Goal: Check status: Check status

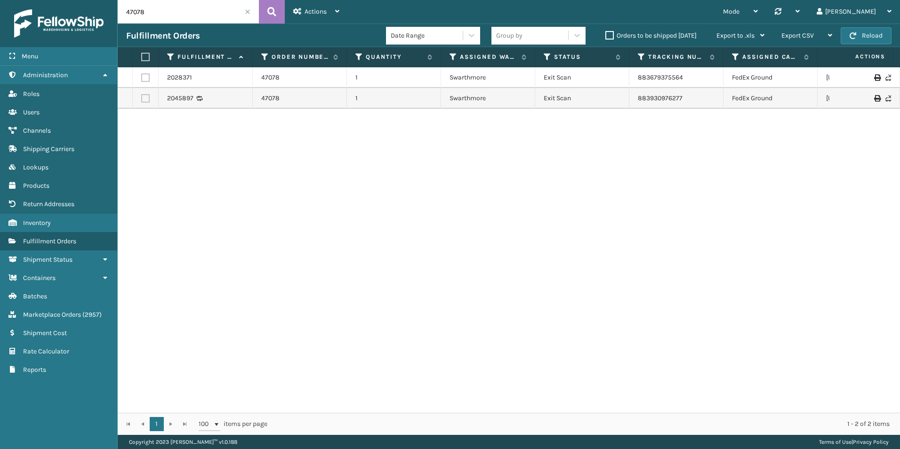
click at [153, 9] on input "47078" at bounding box center [188, 12] width 141 height 24
paste input "112-1759323-9485053"
type input "112-1759323-9485053"
click at [271, 11] on icon at bounding box center [271, 12] width 9 height 14
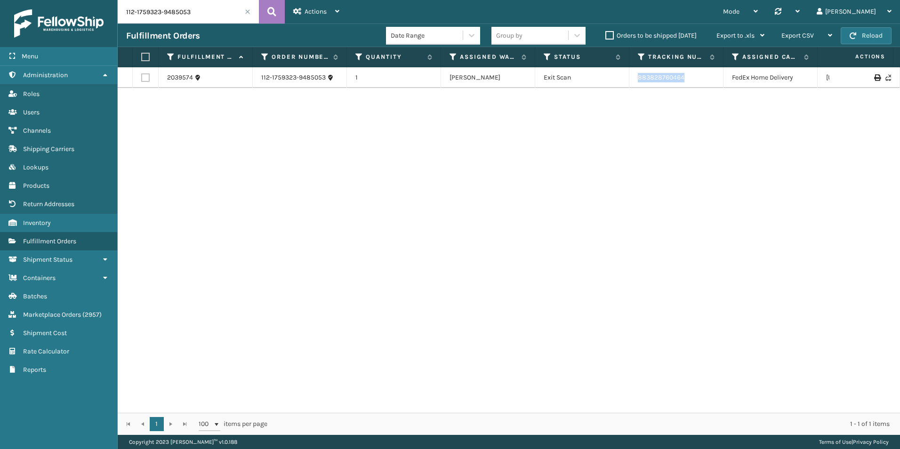
drag, startPoint x: 705, startPoint y: 70, endPoint x: 618, endPoint y: 80, distance: 88.1
click at [618, 80] on tr "2039574 112-1759323-9485053 1 [PERSON_NAME] Exit Scan 883828760464 FedEx Home D…" at bounding box center [597, 77] width 958 height 21
copy tr "883828760464"
click at [51, 324] on link "Inventory Shipment Cost" at bounding box center [58, 333] width 117 height 18
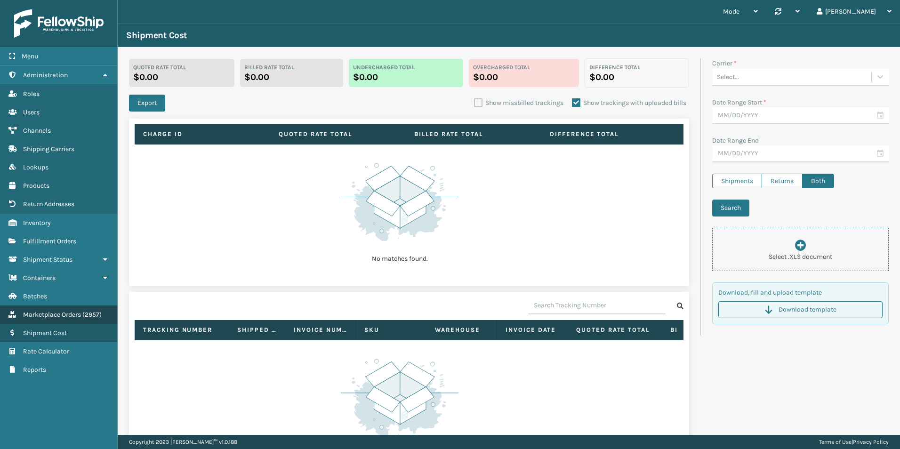
click at [50, 316] on span "Marketplace Orders" at bounding box center [52, 315] width 58 height 8
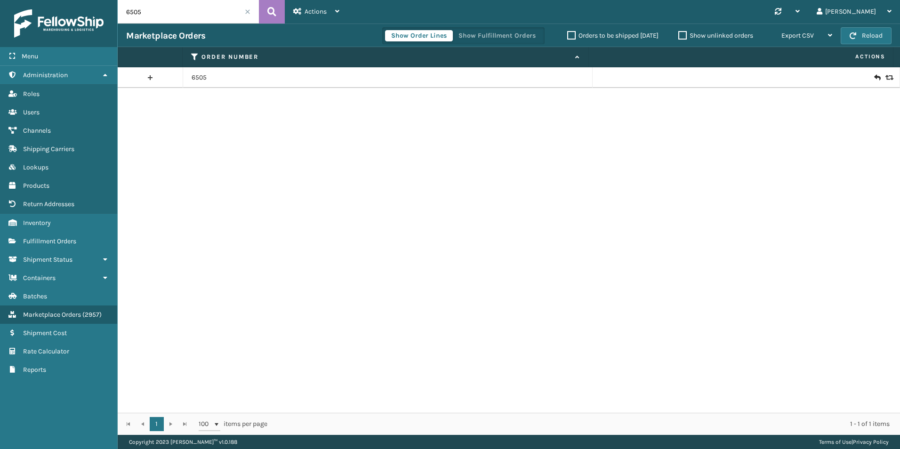
click at [168, 11] on input "6505" at bounding box center [188, 12] width 141 height 24
paste input "112-1759323-9485053"
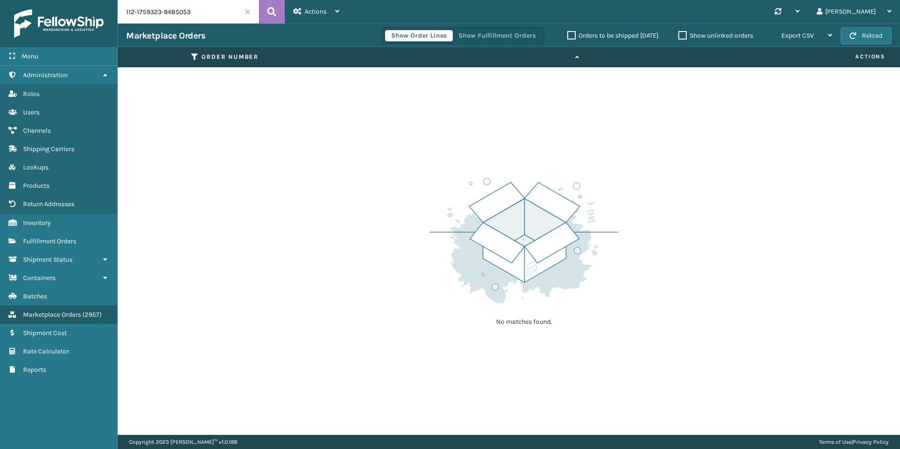
type input "112-1759323-9485053"
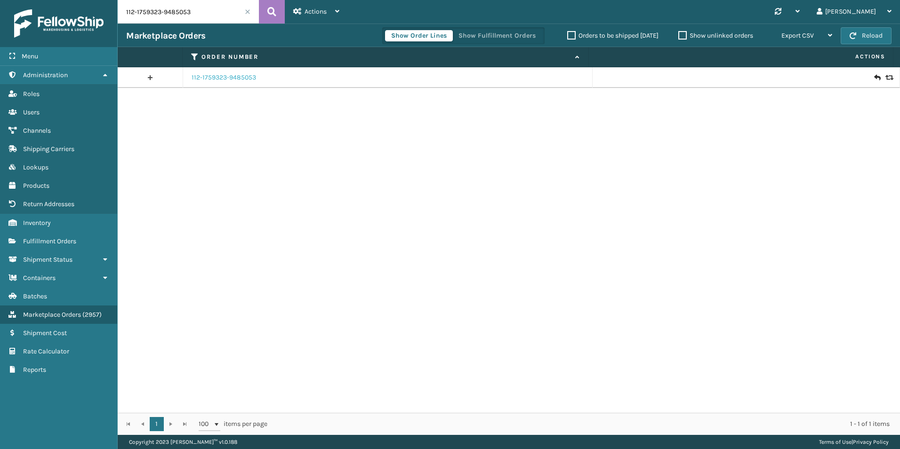
click at [215, 74] on link "112-1759323-9485053" at bounding box center [223, 77] width 64 height 9
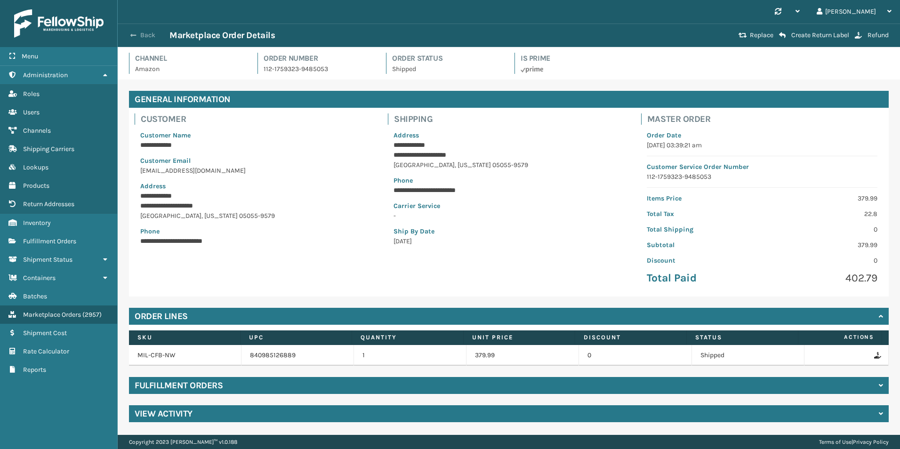
click at [143, 32] on button "Back" at bounding box center [147, 35] width 43 height 8
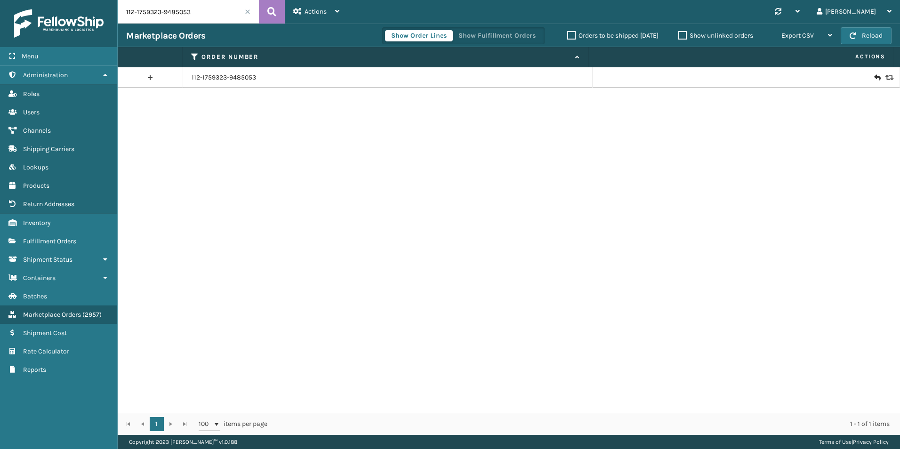
click at [885, 80] on icon at bounding box center [888, 77] width 6 height 7
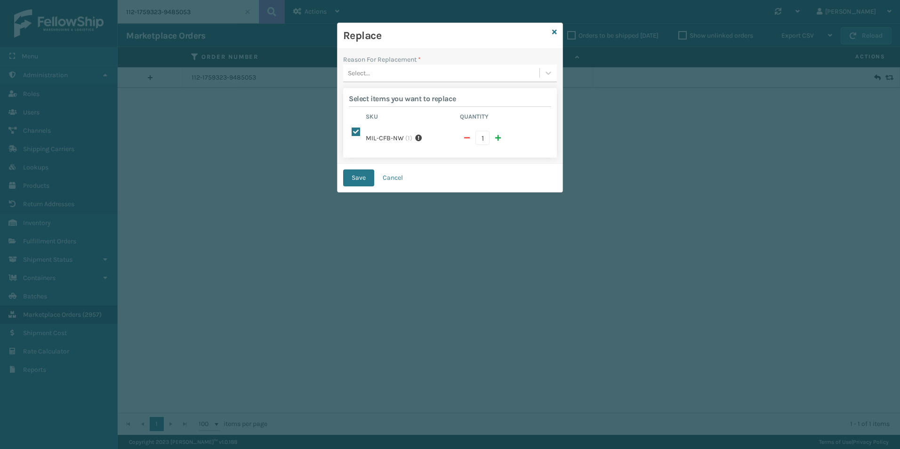
click at [399, 72] on div "Select..." at bounding box center [441, 73] width 196 height 16
click at [384, 133] on div "Missing parts" at bounding box center [450, 131] width 214 height 17
click at [360, 183] on button "Save" at bounding box center [358, 177] width 31 height 17
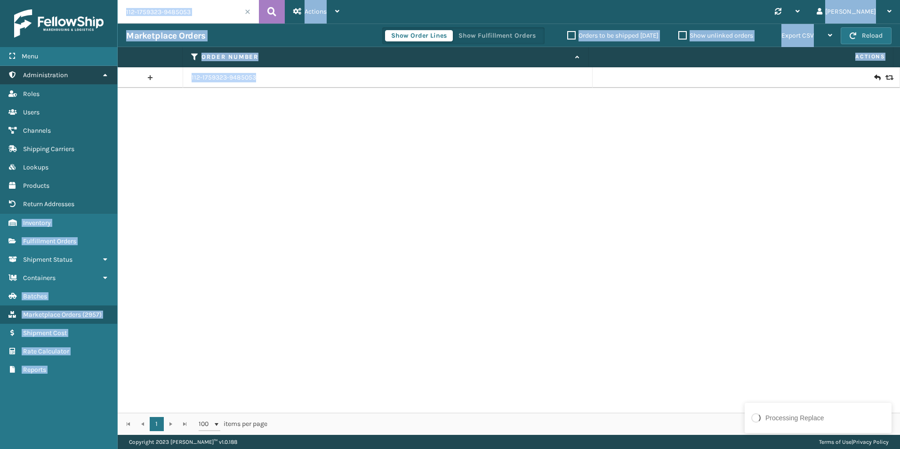
drag, startPoint x: 287, startPoint y: 74, endPoint x: 110, endPoint y: 80, distance: 176.5
click at [110, 0] on div "Menu Administration Roles Users Channels Shipping Carriers Lookups Products Ret…" at bounding box center [450, 0] width 900 height 0
drag, startPoint x: 110, startPoint y: 80, endPoint x: 241, endPoint y: 88, distance: 131.0
click at [241, 99] on div "112-1759323-9485053" at bounding box center [509, 239] width 782 height 345
click at [258, 79] on div "112-1759323-9485053" at bounding box center [387, 77] width 392 height 9
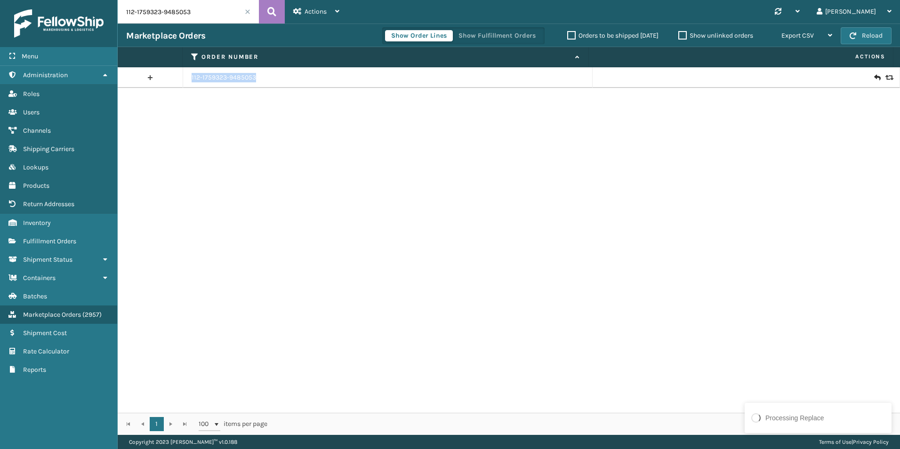
drag, startPoint x: 259, startPoint y: 79, endPoint x: 194, endPoint y: 77, distance: 64.5
click at [194, 77] on div "112-1759323-9485053" at bounding box center [387, 77] width 392 height 9
copy link "112-1759323-9485053"
drag, startPoint x: 58, startPoint y: 248, endPoint x: 81, endPoint y: 168, distance: 82.8
click at [58, 246] on link "Fulfillment Orders" at bounding box center [58, 241] width 117 height 18
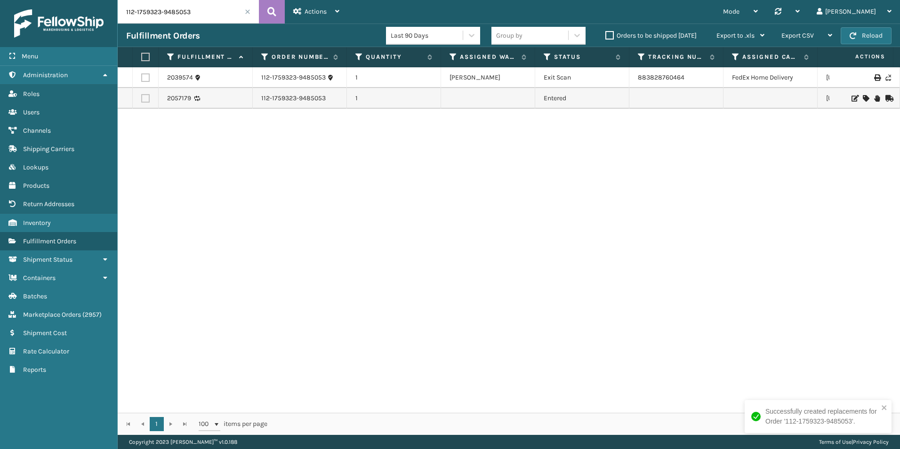
click at [156, 13] on input "112-1759323-9485053" at bounding box center [188, 12] width 141 height 24
click at [197, 12] on input "112-1759323-9485053" at bounding box center [188, 12] width 141 height 24
click at [194, 12] on input "112-1759323-9485053" at bounding box center [188, 12] width 141 height 24
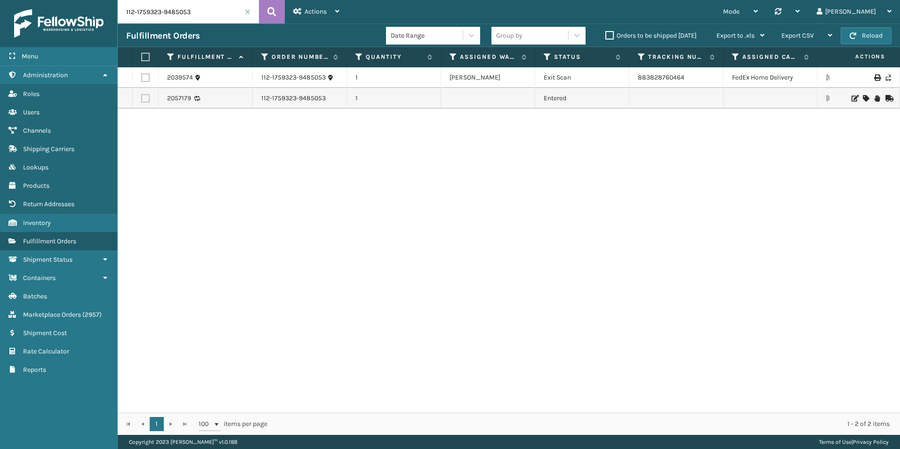
click at [194, 12] on input "112-1759323-9485053" at bounding box center [188, 12] width 141 height 24
paste input "47103"
click at [268, 17] on icon at bounding box center [271, 12] width 9 height 14
type input "47103"
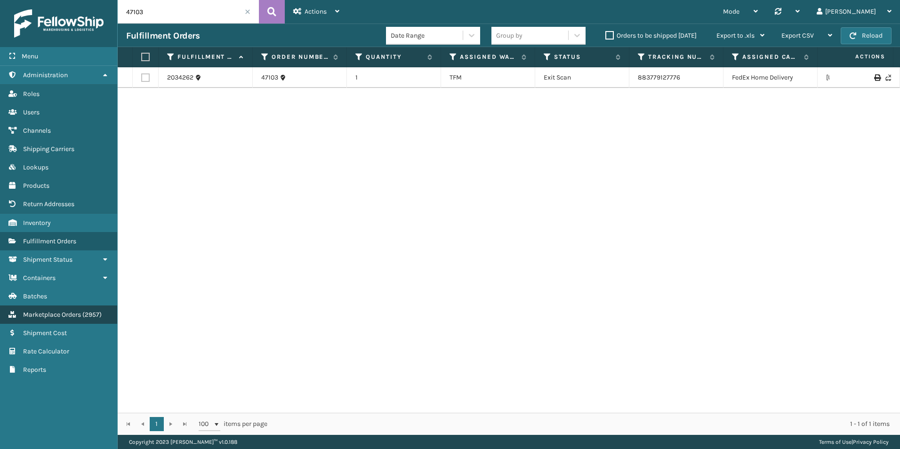
click at [89, 317] on span "( 2957 )" at bounding box center [91, 315] width 19 height 8
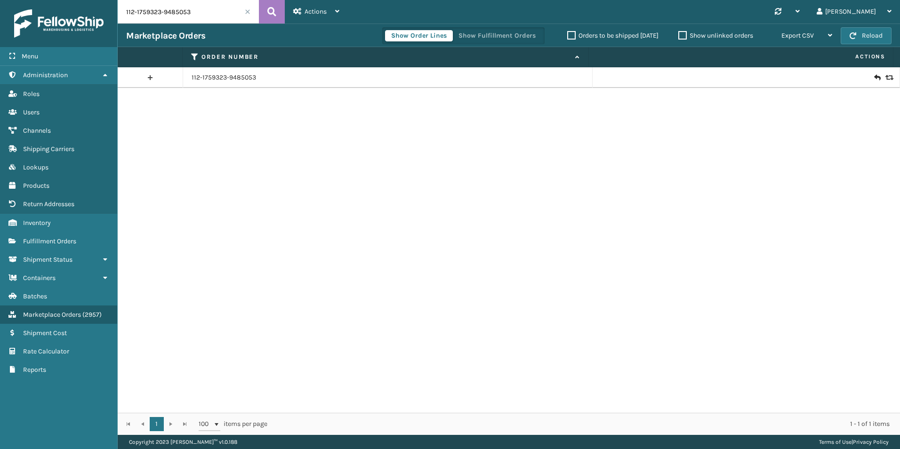
click at [167, 7] on input "112-1759323-9485053" at bounding box center [188, 12] width 141 height 24
paste input "47103"
click at [268, 13] on icon at bounding box center [271, 12] width 9 height 14
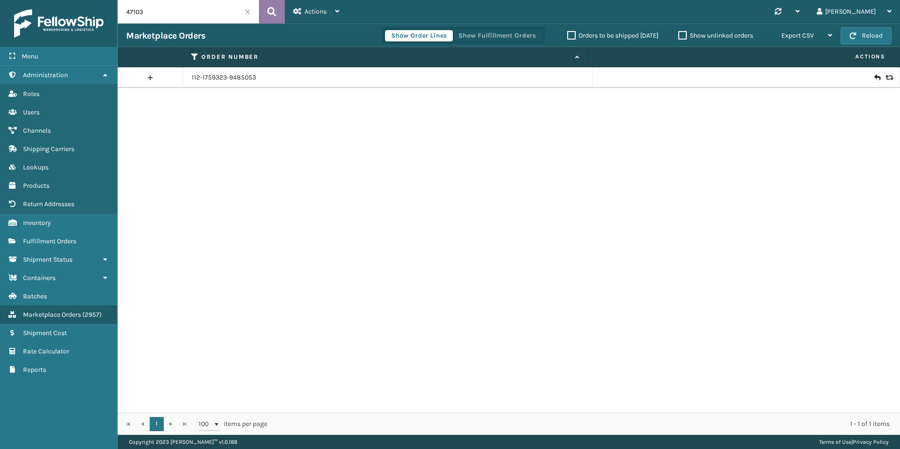
type input "47103"
click at [885, 72] on td at bounding box center [745, 77] width 307 height 21
click at [883, 73] on div at bounding box center [746, 77] width 290 height 9
click at [885, 75] on icon at bounding box center [888, 77] width 6 height 7
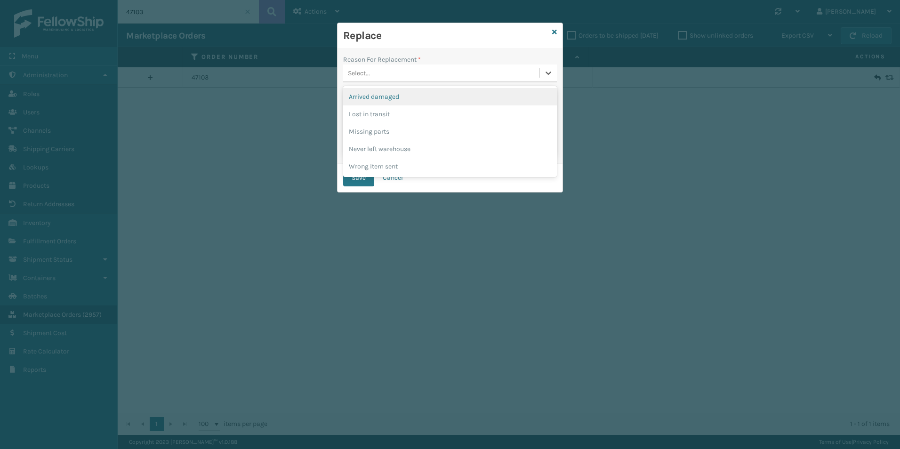
click at [448, 76] on div "Select..." at bounding box center [441, 73] width 196 height 16
click at [414, 111] on div "Lost in transit" at bounding box center [450, 113] width 214 height 17
drag, startPoint x: 357, startPoint y: 176, endPoint x: 404, endPoint y: 178, distance: 47.5
click at [356, 177] on button "Save" at bounding box center [358, 177] width 31 height 17
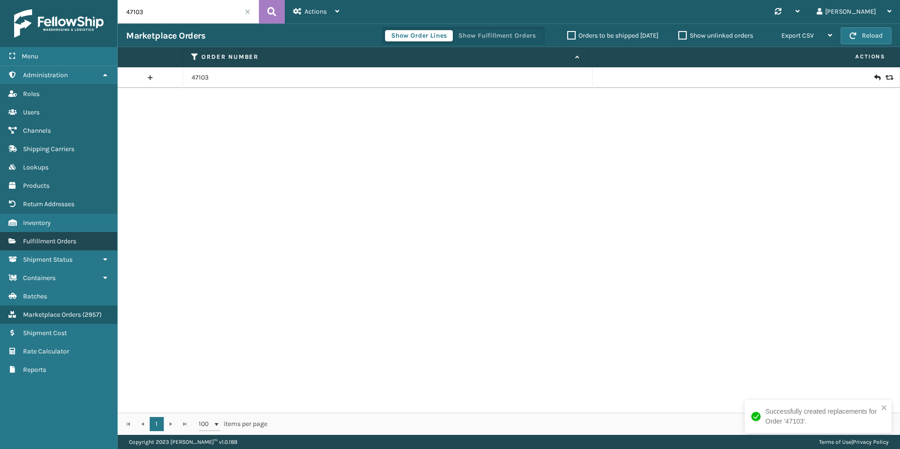
click at [54, 238] on span "Fulfillment Orders" at bounding box center [49, 241] width 53 height 8
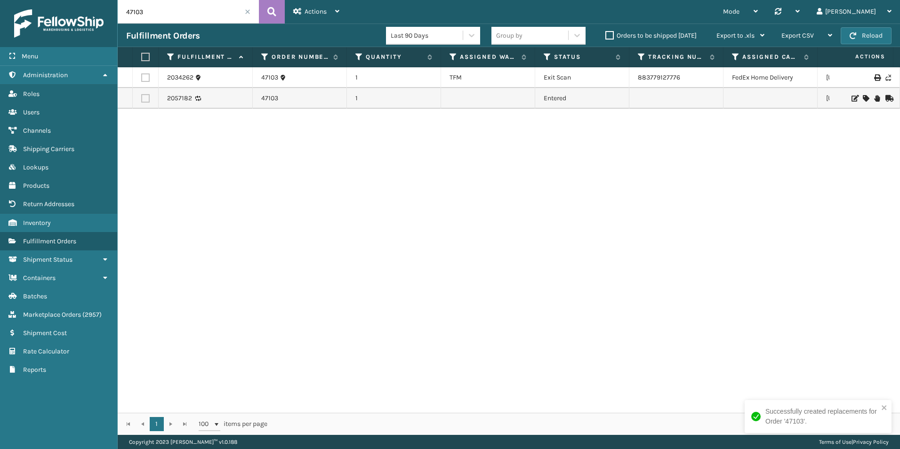
click at [164, 16] on input "47103" at bounding box center [188, 12] width 141 height 24
click at [269, 16] on icon at bounding box center [271, 12] width 9 height 14
